Goal: Find specific page/section: Find specific page/section

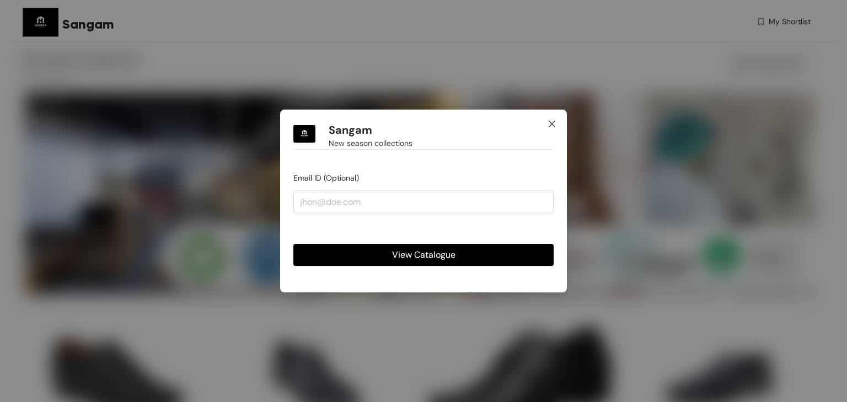
click at [549, 120] on icon "close" at bounding box center [551, 124] width 9 height 9
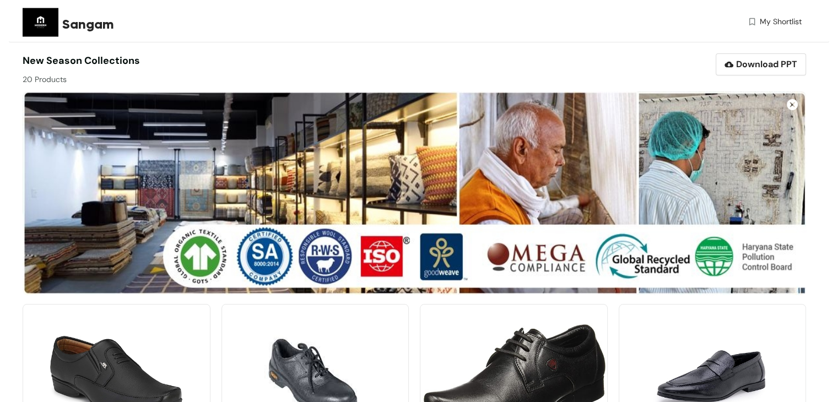
click at [793, 101] on img at bounding box center [792, 104] width 11 height 11
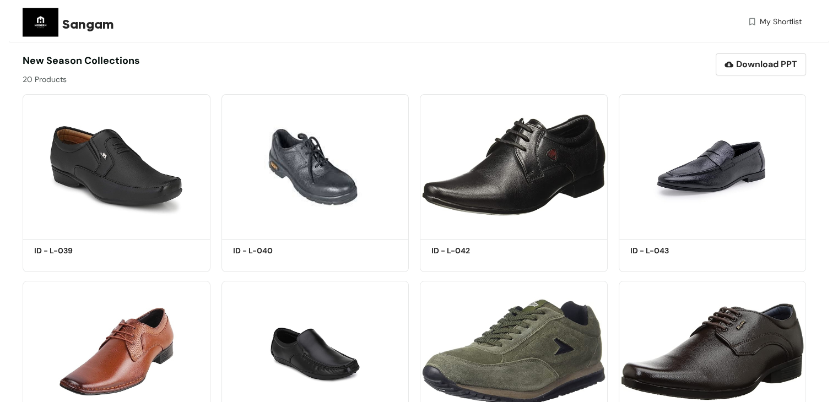
click at [79, 29] on span "Sangam" at bounding box center [88, 24] width 52 height 20
click at [35, 25] on img at bounding box center [41, 22] width 36 height 36
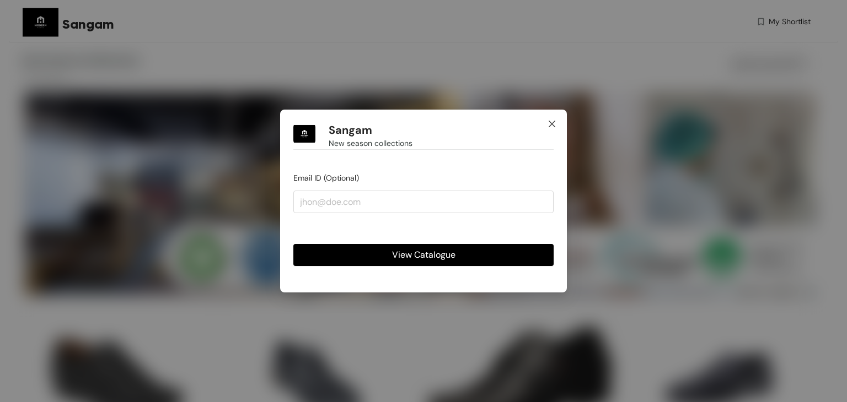
click at [551, 128] on icon "close" at bounding box center [551, 124] width 9 height 9
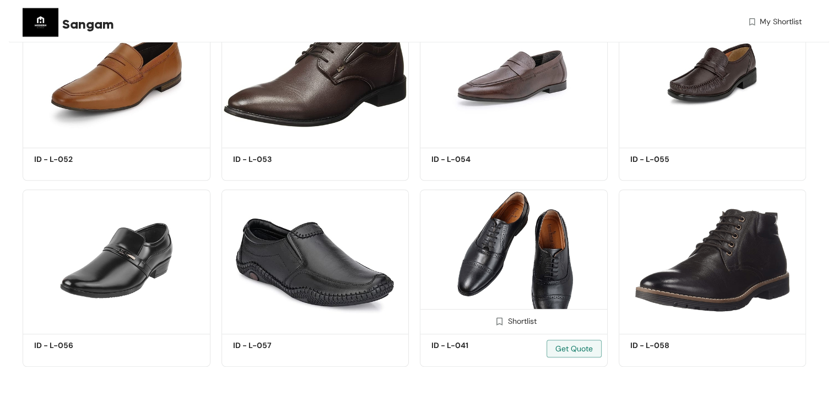
scroll to position [864, 0]
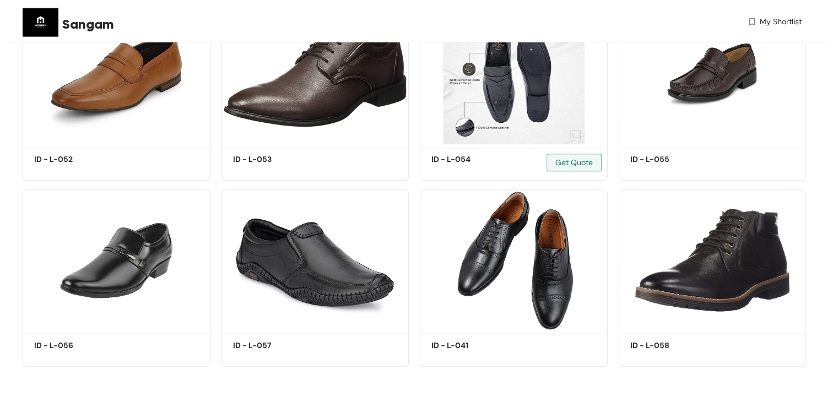
click at [416, 178] on div "Shortlist ID - L-054 Get Quote" at bounding box center [513, 87] width 199 height 187
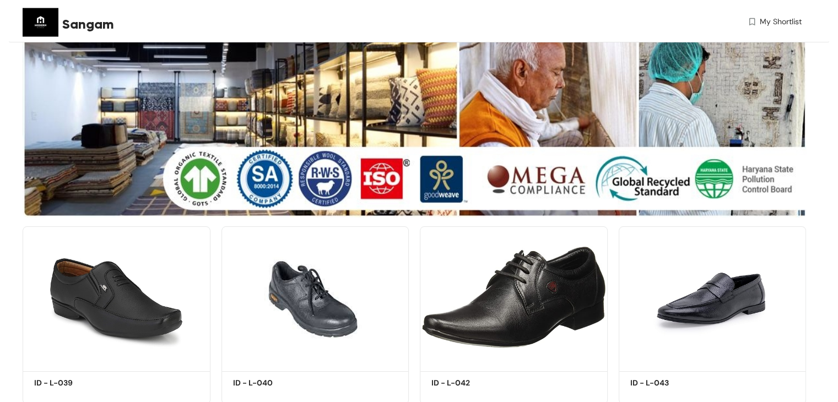
scroll to position [165, 0]
